Goal: Use online tool/utility

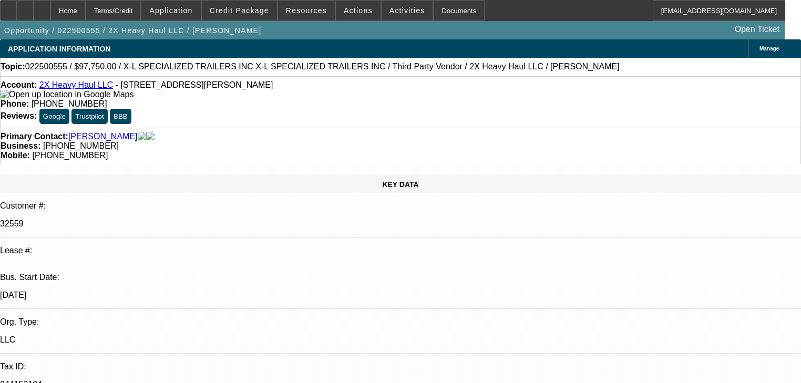
select select "0.15"
select select "2"
select select "0"
select select "6"
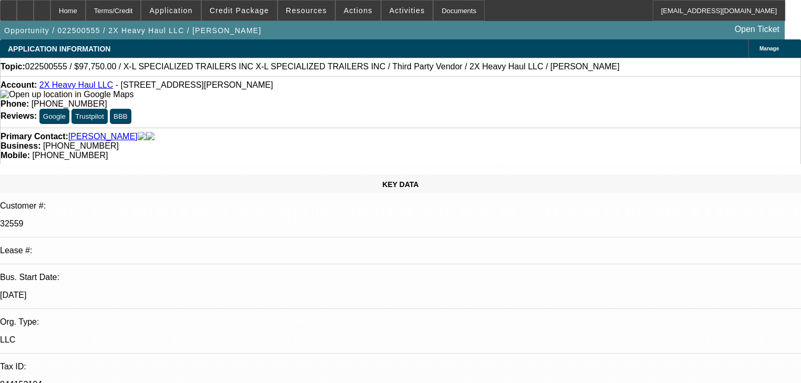
select select "0.1"
select select "0"
select select "6"
select select "0.1"
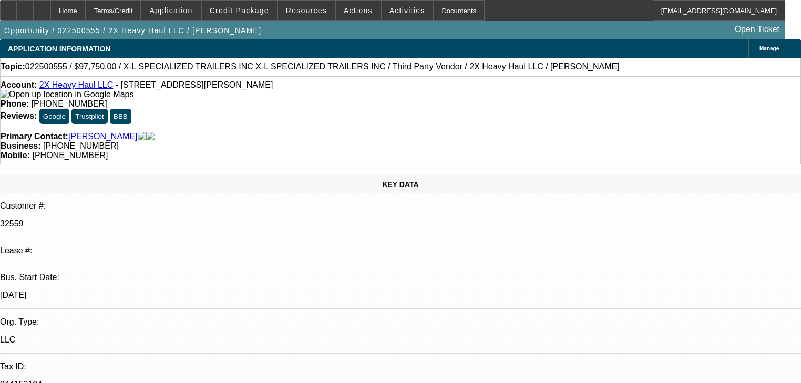
select select "0"
select select "6"
select select "0"
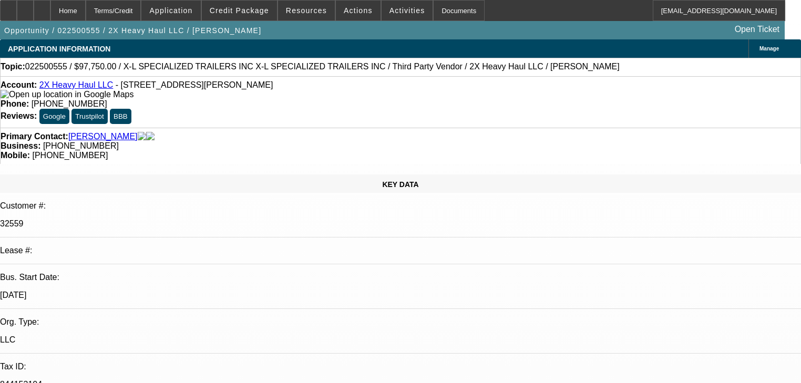
select select "0"
select select "6"
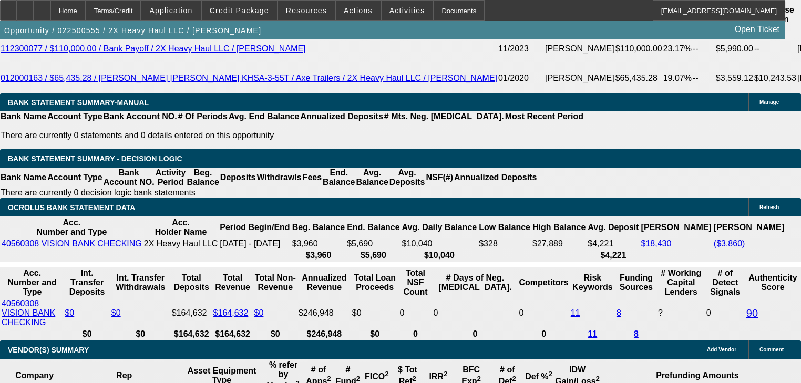
scroll to position [1922, 0]
